Goal: Information Seeking & Learning: Learn about a topic

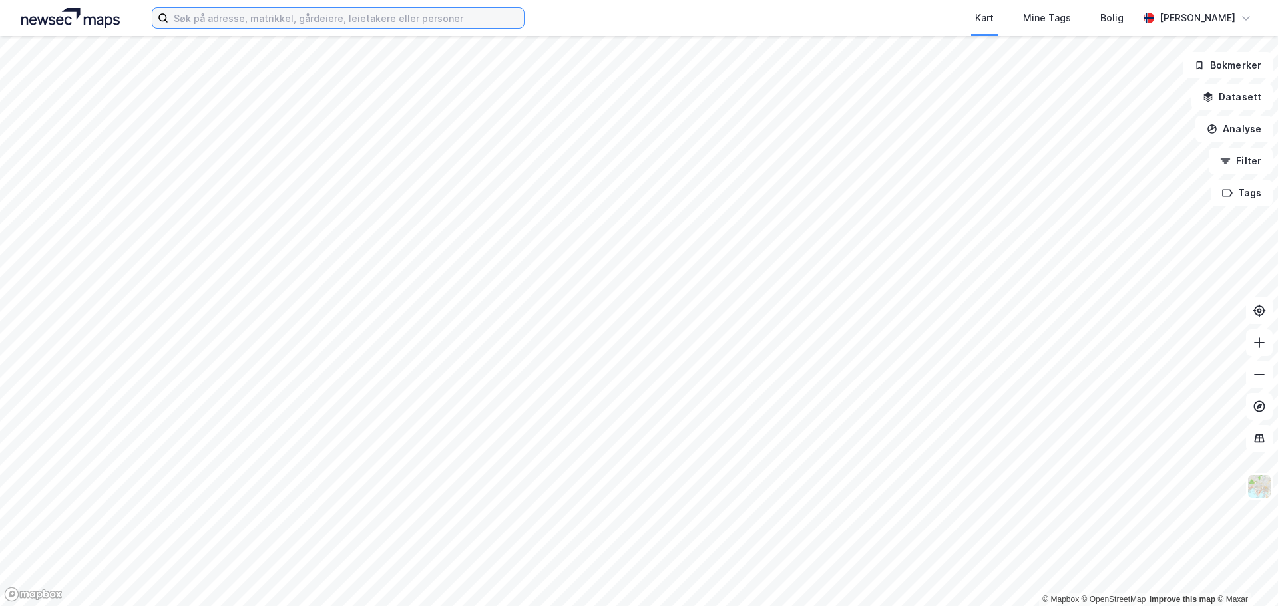
click at [269, 16] on input at bounding box center [345, 18] width 355 height 20
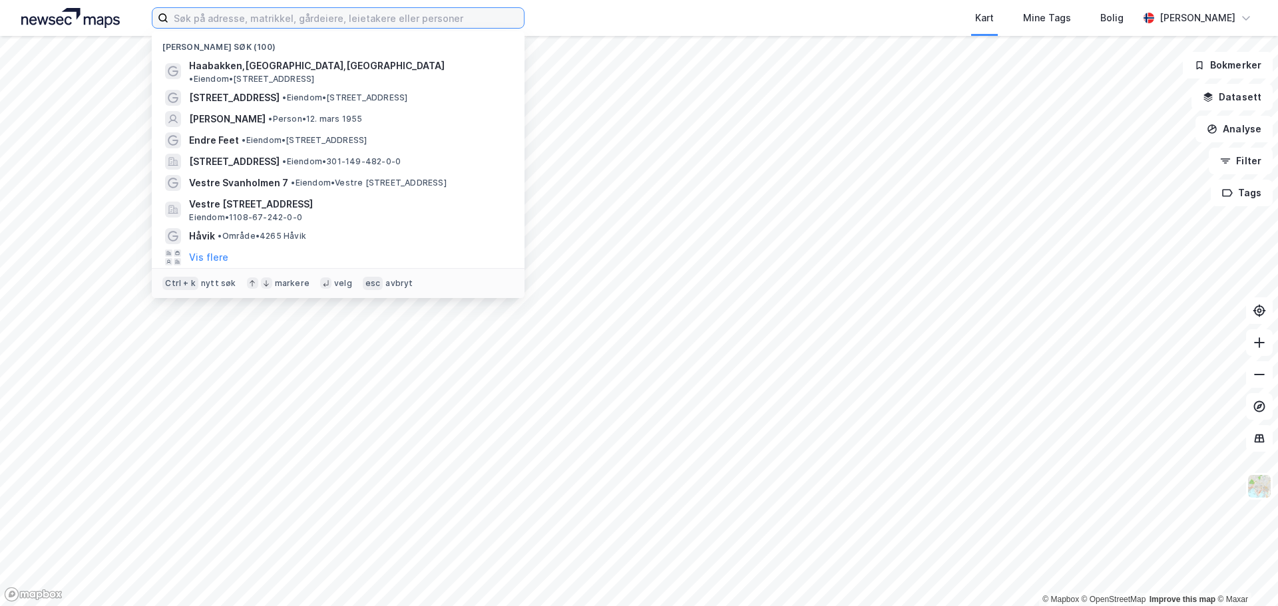
paste input "[STREET_ADDRESS]"
type input "[STREET_ADDRESS]"
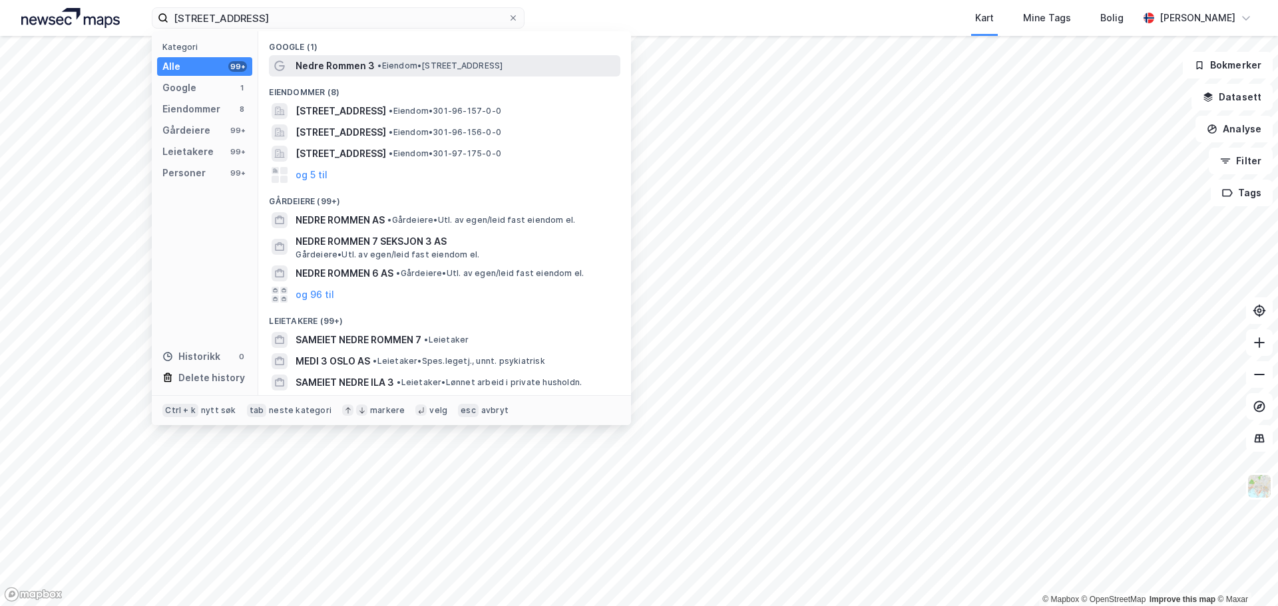
click at [347, 55] on div "Nedre Rommen 3 • Eiendom • [STREET_ADDRESS]" at bounding box center [445, 65] width 352 height 21
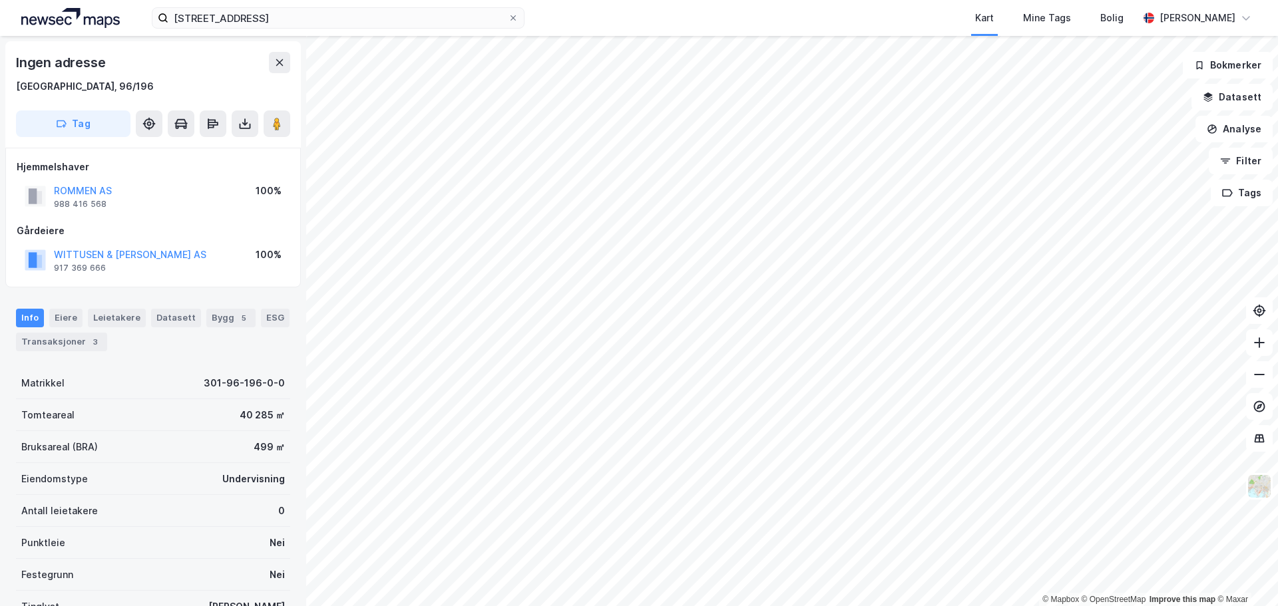
scroll to position [1, 0]
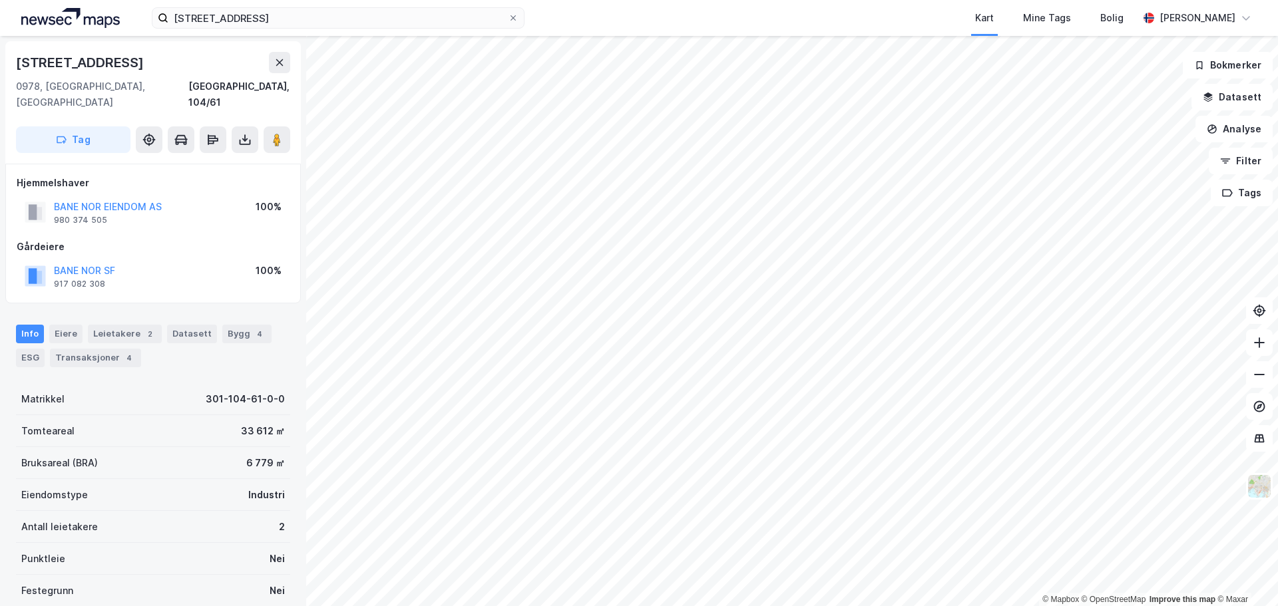
scroll to position [1, 0]
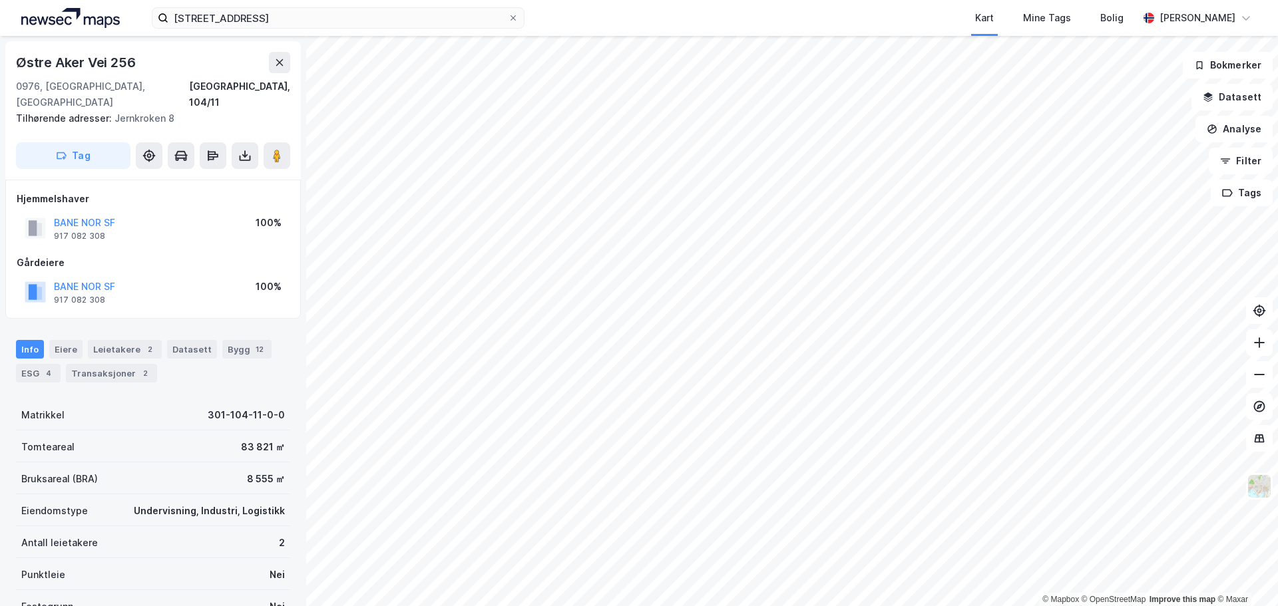
scroll to position [1, 0]
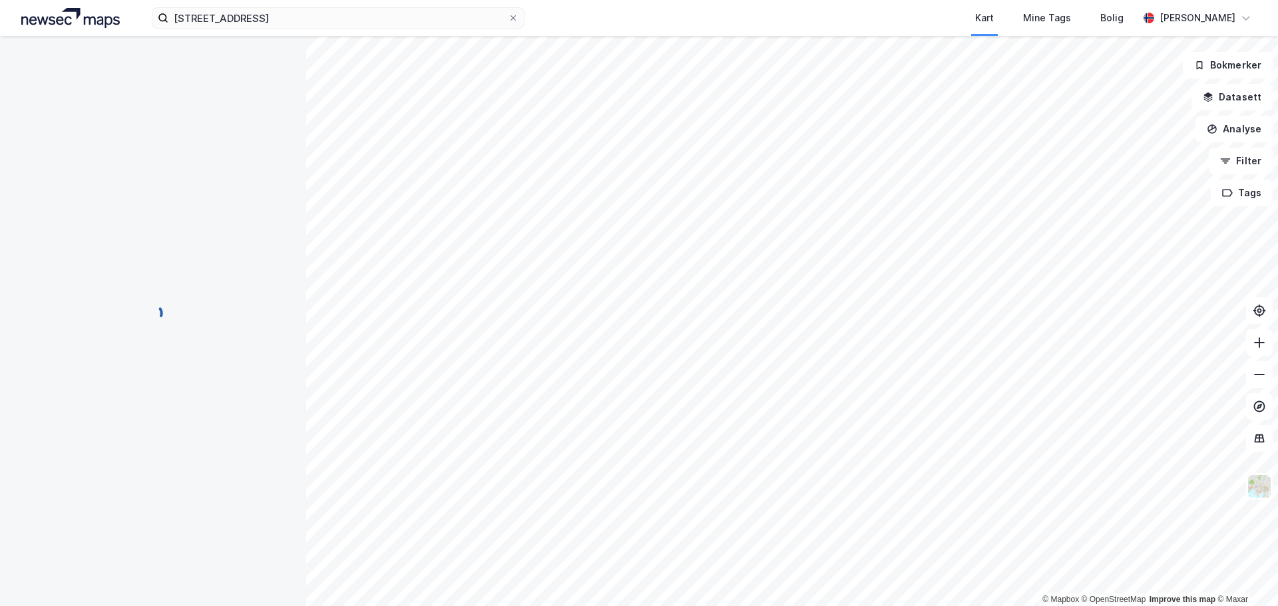
scroll to position [1, 0]
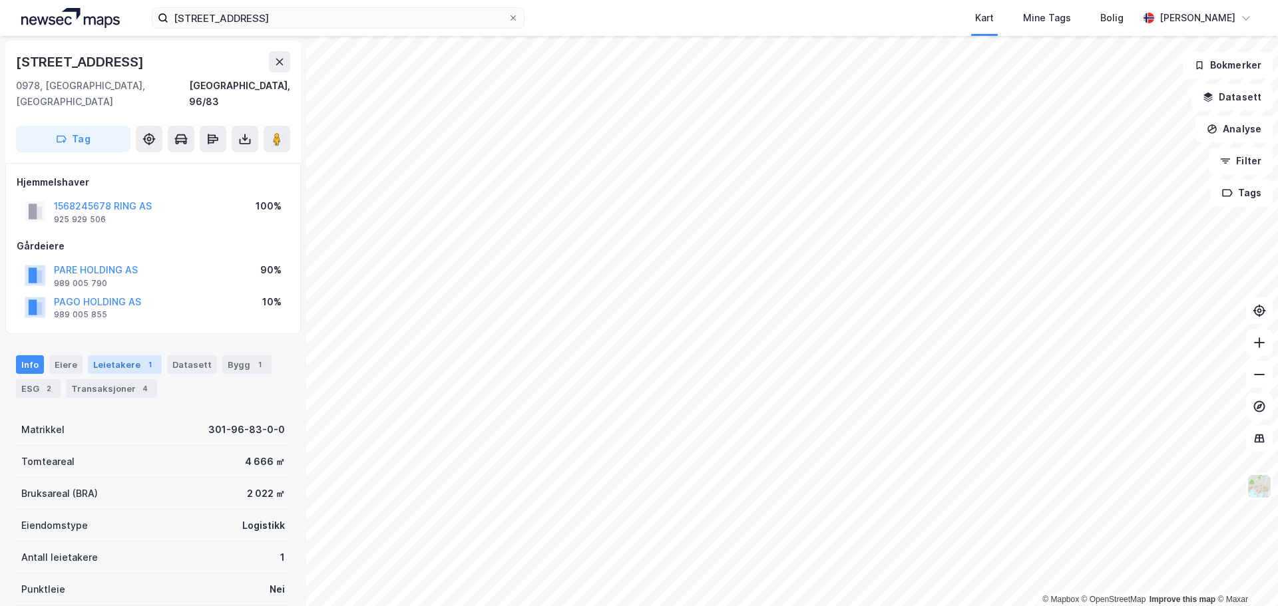
click at [93, 355] on div "Leietakere 1" at bounding box center [125, 364] width 74 height 19
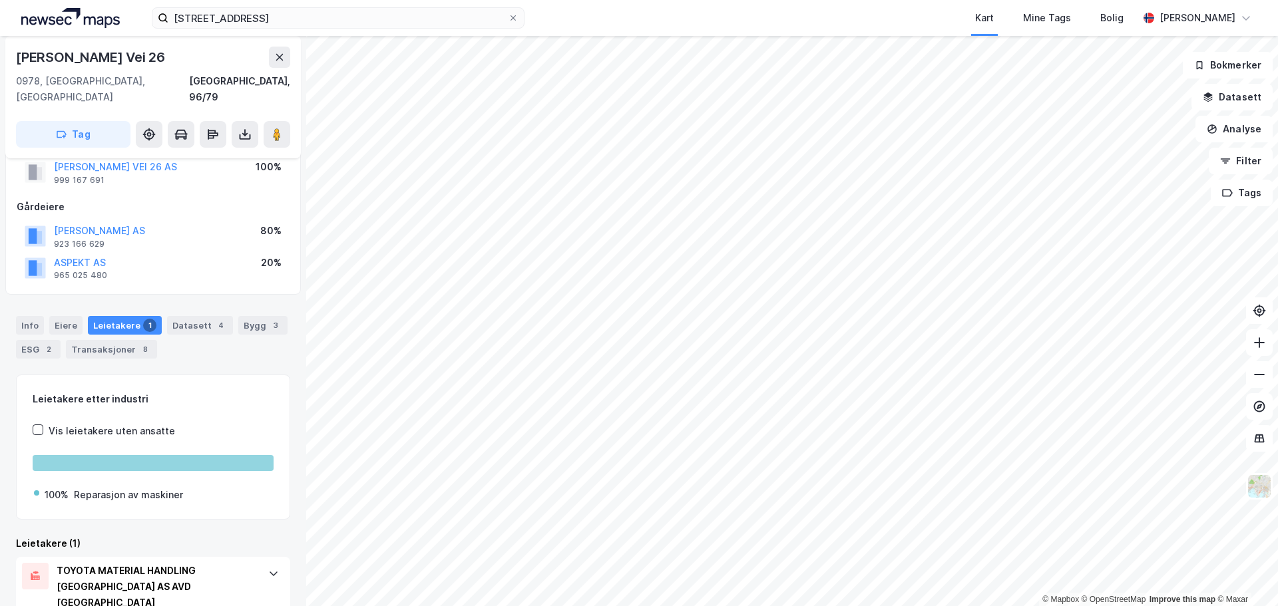
scroll to position [79, 0]
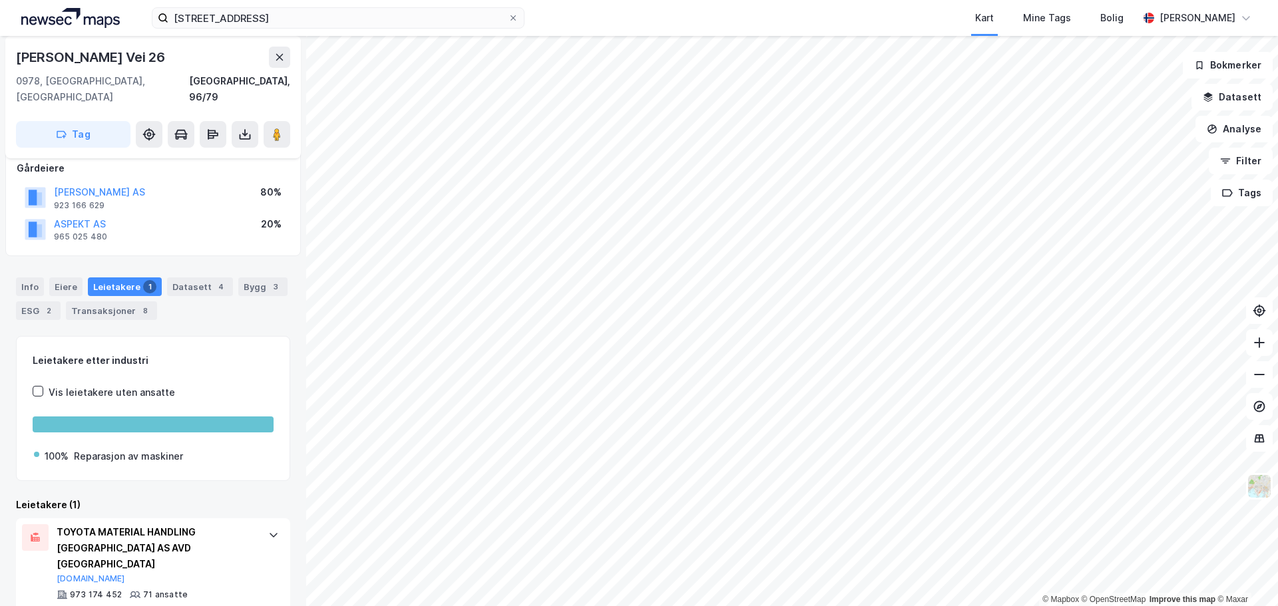
drag, startPoint x: 146, startPoint y: 58, endPoint x: 17, endPoint y: 49, distance: 129.4
click at [17, 49] on div "[PERSON_NAME] Vei 26" at bounding box center [153, 57] width 274 height 21
